Goal: Information Seeking & Learning: Learn about a topic

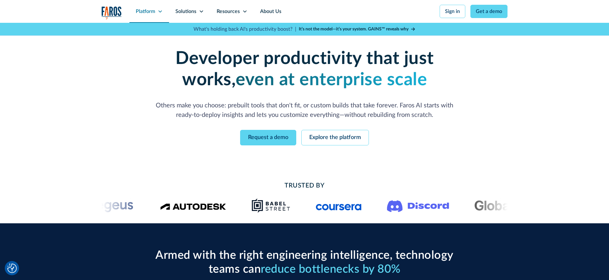
click at [154, 12] on div "Platform" at bounding box center [145, 12] width 19 height 8
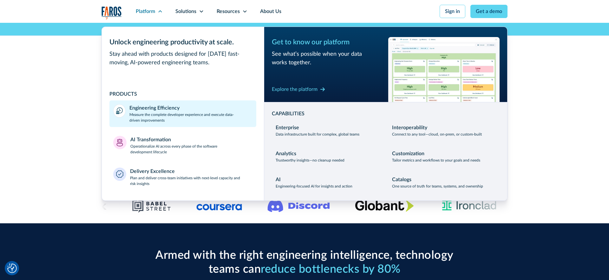
click at [143, 111] on div "Engineering Efficiency" at bounding box center [154, 108] width 50 height 8
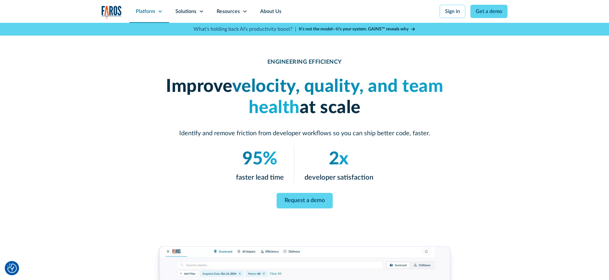
click at [138, 12] on div "Platform" at bounding box center [145, 12] width 19 height 8
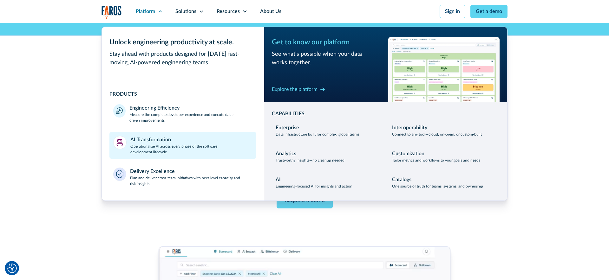
click at [151, 150] on p "Operationalize AI across every phase of the software development lifecycle" at bounding box center [191, 149] width 122 height 11
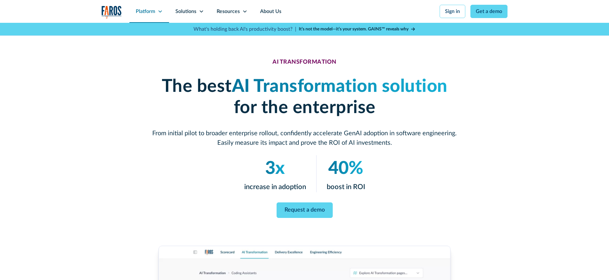
click at [148, 13] on div "Platform" at bounding box center [145, 12] width 19 height 8
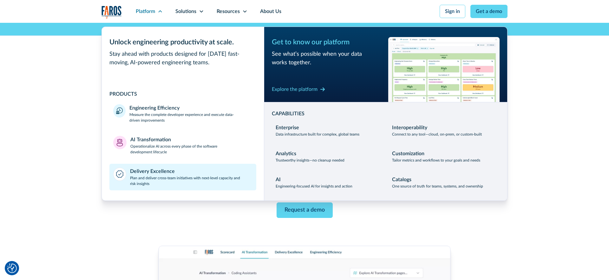
click at [163, 174] on div "Delivery Excellence" at bounding box center [152, 172] width 45 height 8
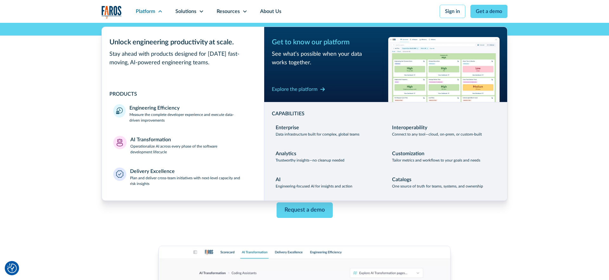
click at [154, 223] on div "AI TRANSFORMATION The best AI Transformation solution for the enterprise From i…" at bounding box center [304, 271] width 406 height 496
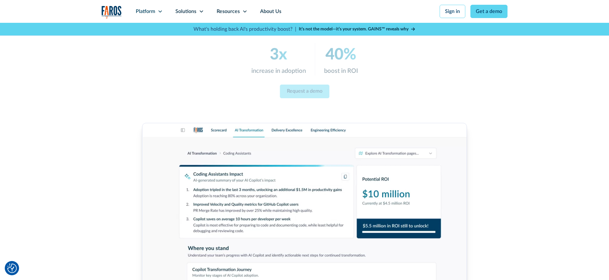
scroll to position [207, 0]
